Goal: Find specific page/section: Find specific page/section

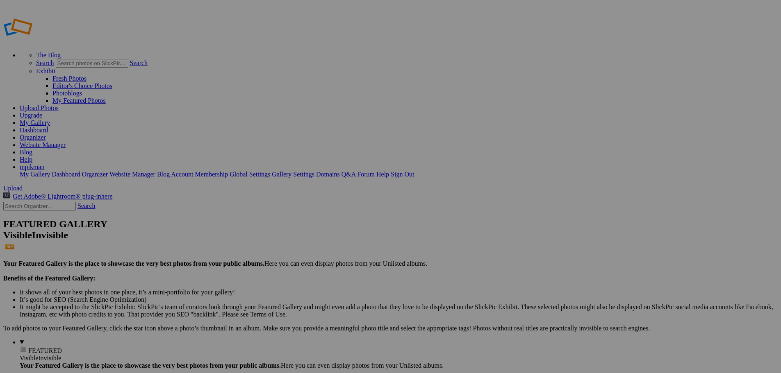
drag, startPoint x: 227, startPoint y: 183, endPoint x: 143, endPoint y: 306, distance: 148.8
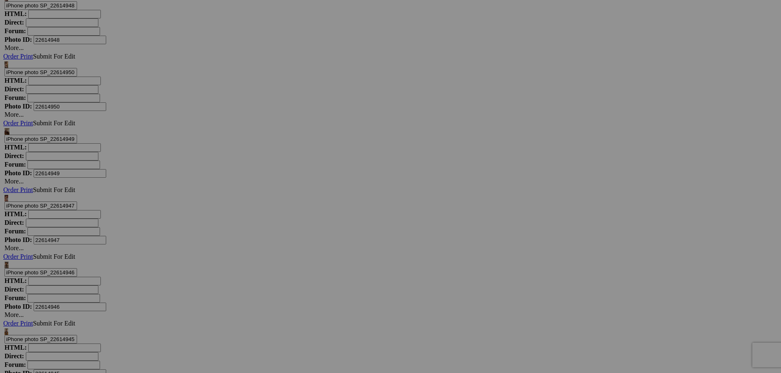
scroll to position [2911, 0]
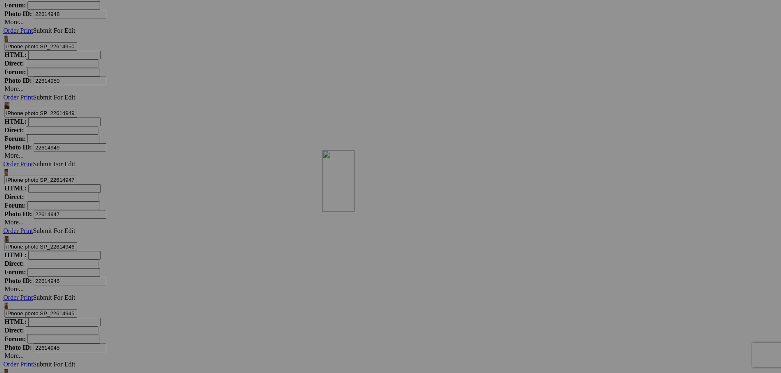
drag, startPoint x: 234, startPoint y: 96, endPoint x: 440, endPoint y: 222, distance: 241.4
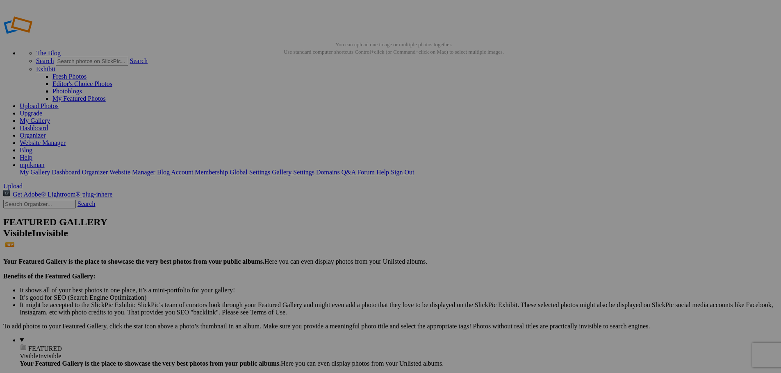
scroll to position [0, 0]
click at [50, 38] on link at bounding box center [52, 41] width 98 height 7
